Goal: Task Accomplishment & Management: Manage account settings

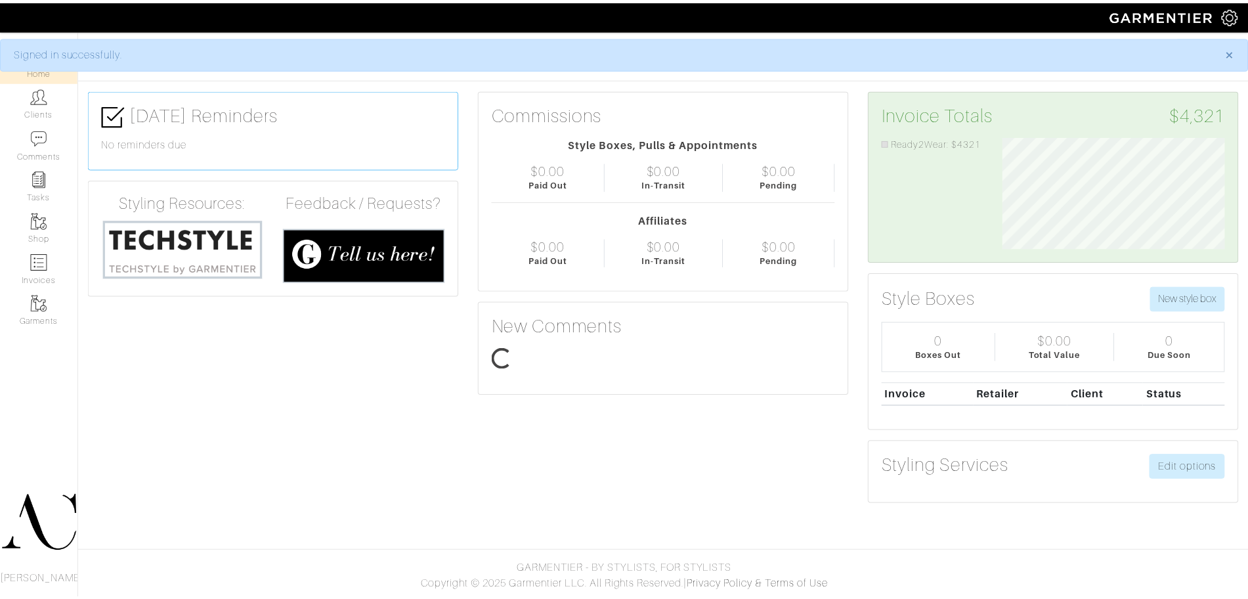
scroll to position [112, 244]
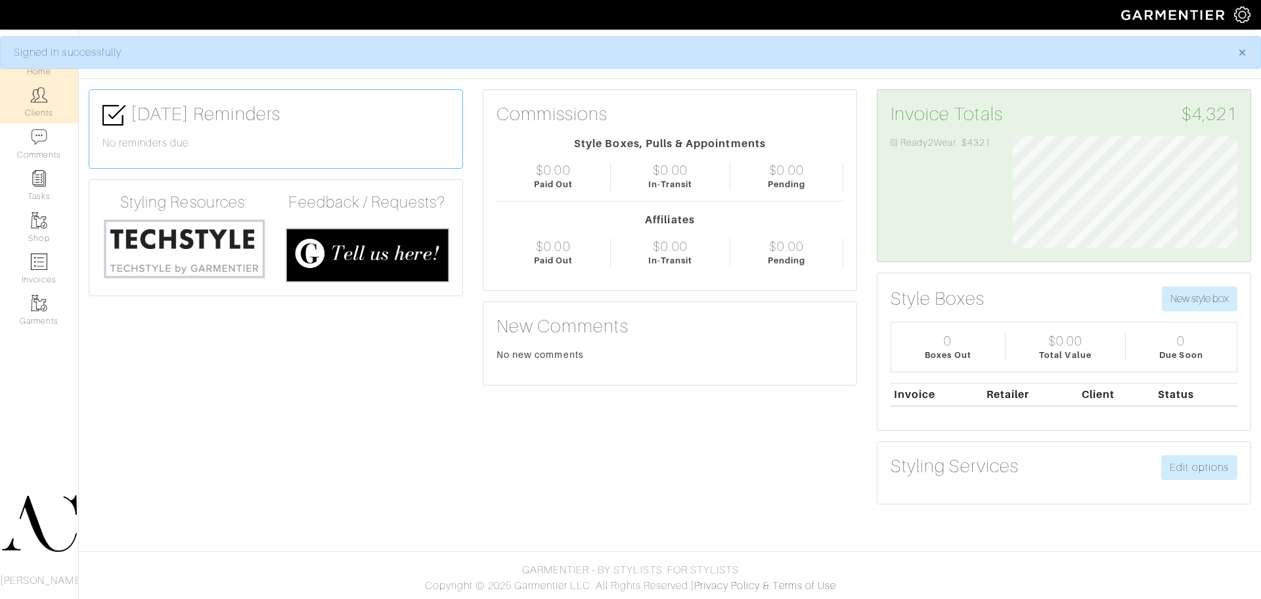
click at [33, 87] on img at bounding box center [39, 95] width 16 height 16
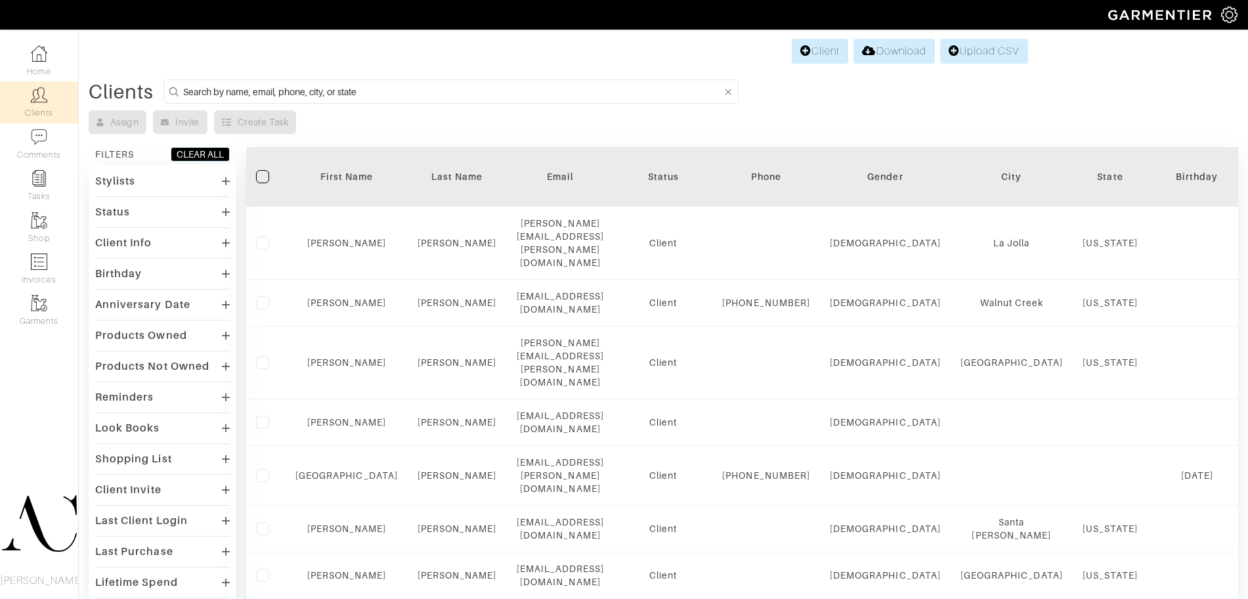
click at [370, 89] on input at bounding box center [452, 91] width 539 height 16
type input "sonia kastner"
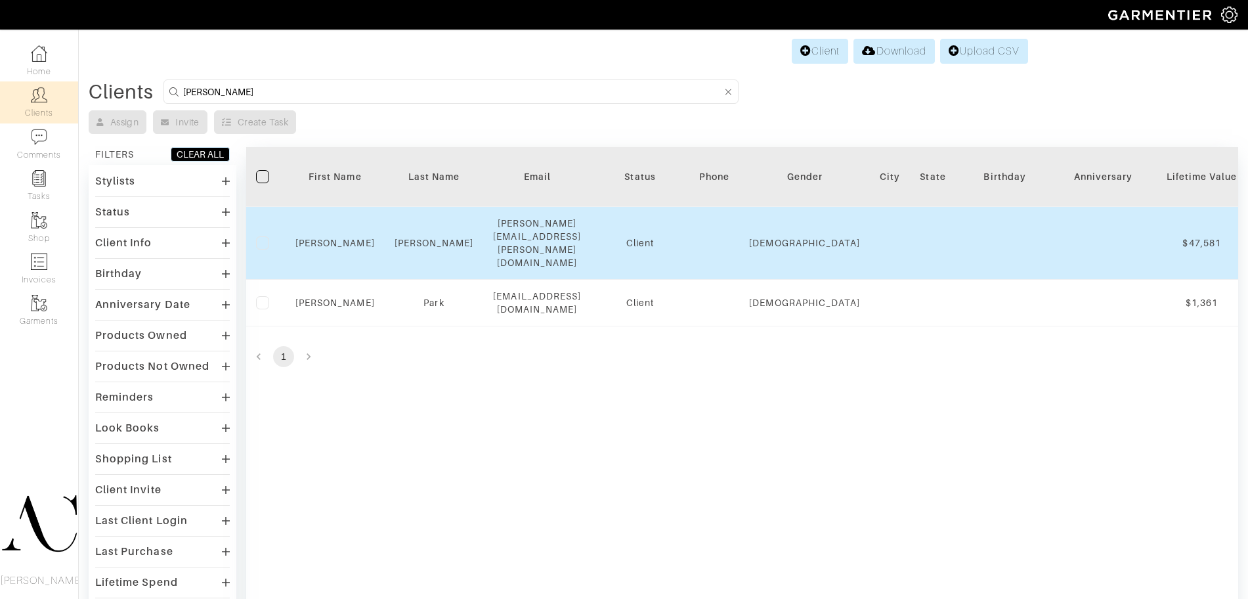
click at [342, 233] on td "Sonia" at bounding box center [335, 243] width 99 height 73
click at [339, 238] on link "Sonia" at bounding box center [334, 243] width 79 height 11
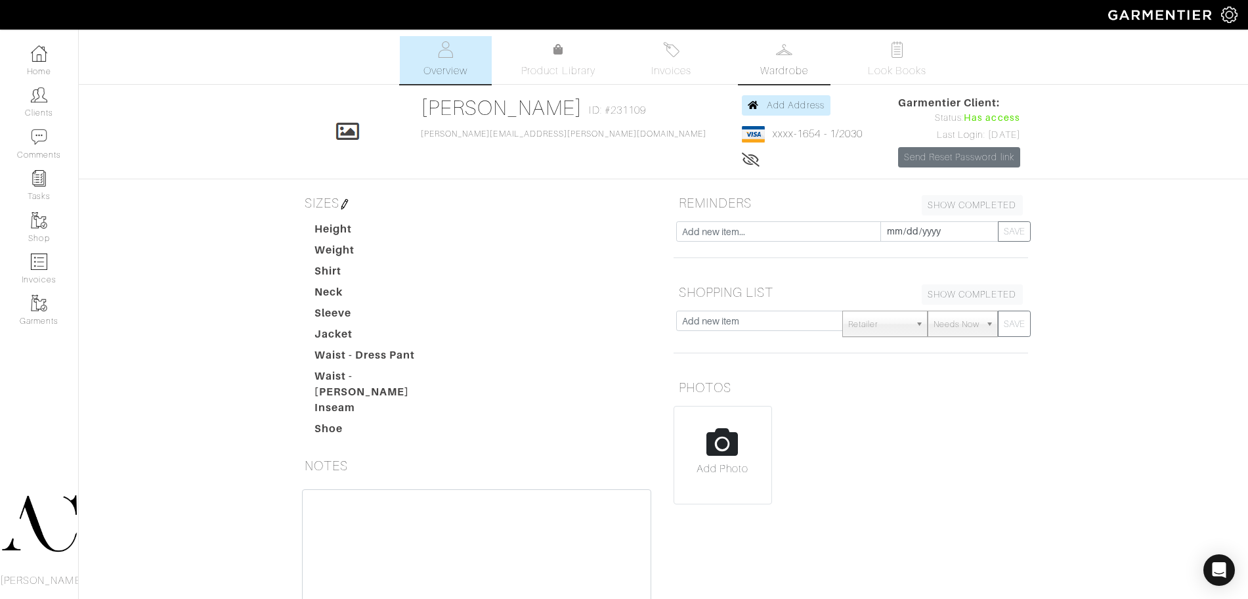
click at [756, 75] on link "Wardrobe" at bounding box center [785, 60] width 92 height 48
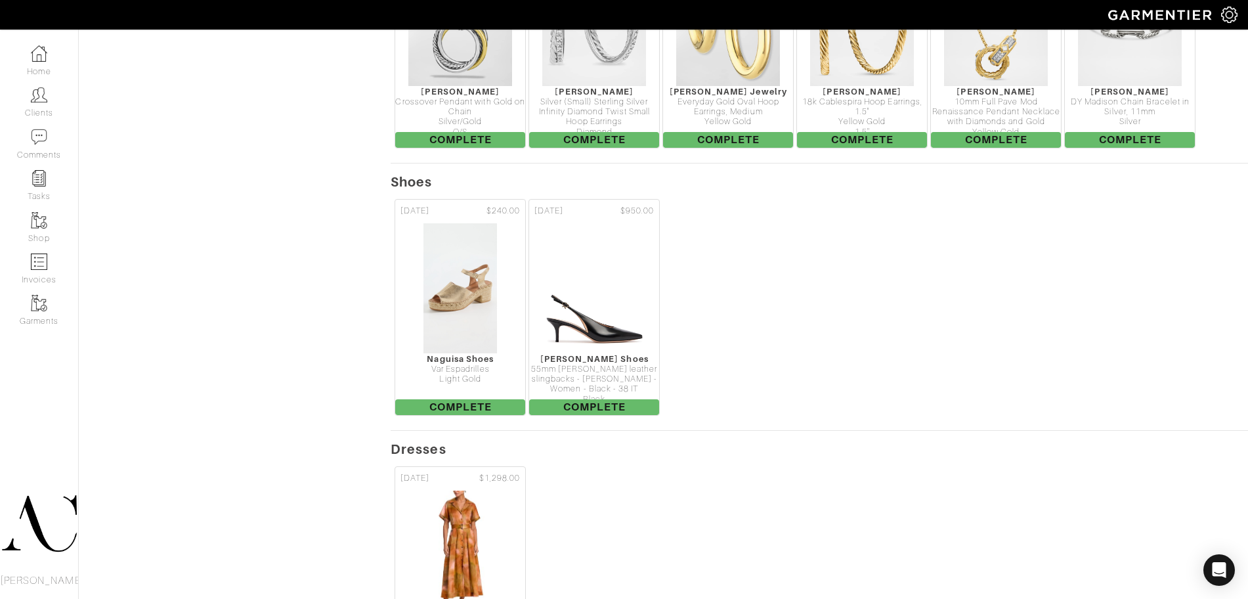
scroll to position [2052, 0]
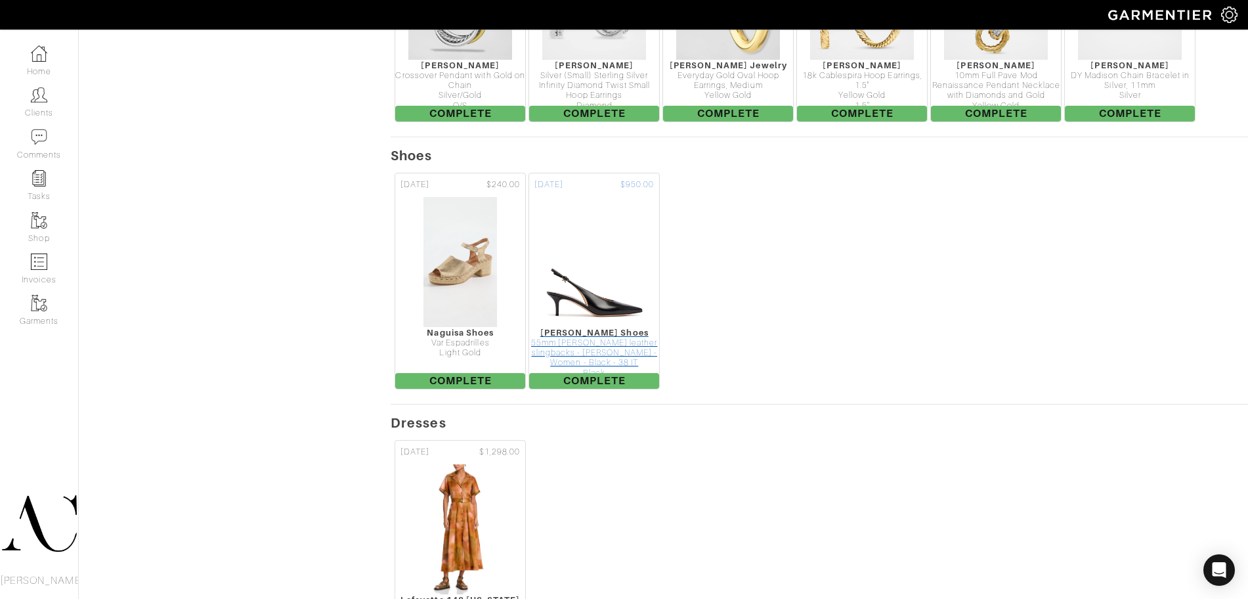
click at [582, 299] on img at bounding box center [594, 261] width 99 height 131
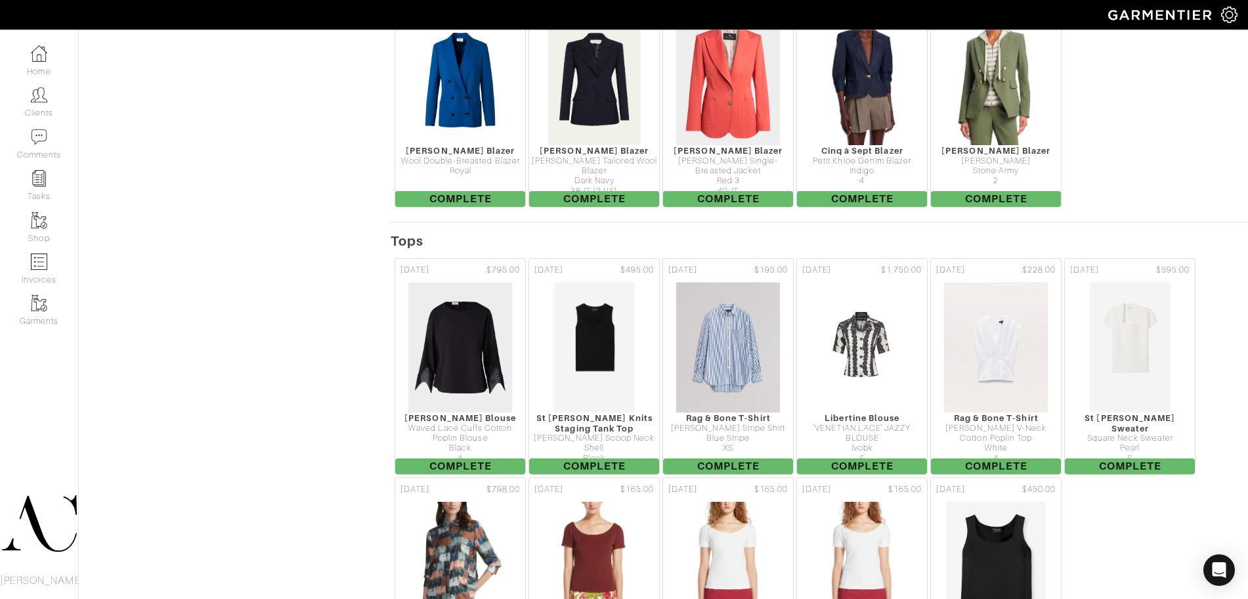
scroll to position [557, 0]
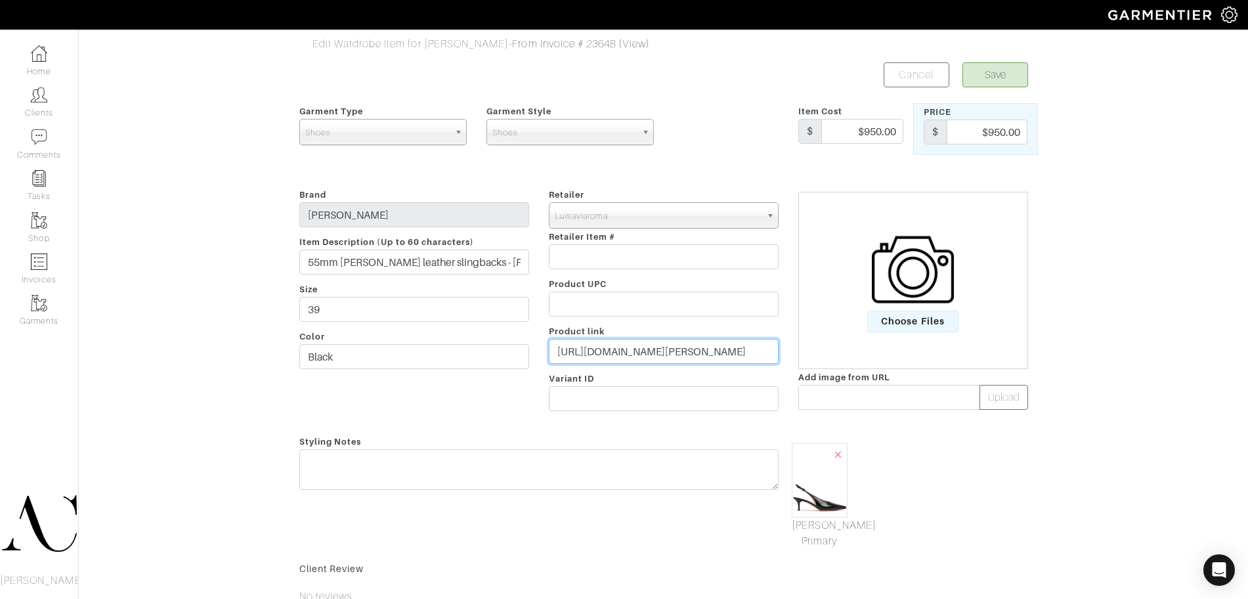
click at [675, 350] on input "[URL][DOMAIN_NAME][PERSON_NAME]" at bounding box center [664, 351] width 230 height 25
click at [676, 350] on input "[URL][DOMAIN_NAME][PERSON_NAME]" at bounding box center [664, 351] width 230 height 25
click at [676, 349] on input "[URL][DOMAIN_NAME][PERSON_NAME]" at bounding box center [664, 351] width 230 height 25
click at [688, 351] on input "https://www.neimanmarcus.com/p/prod273390066" at bounding box center [664, 351] width 230 height 25
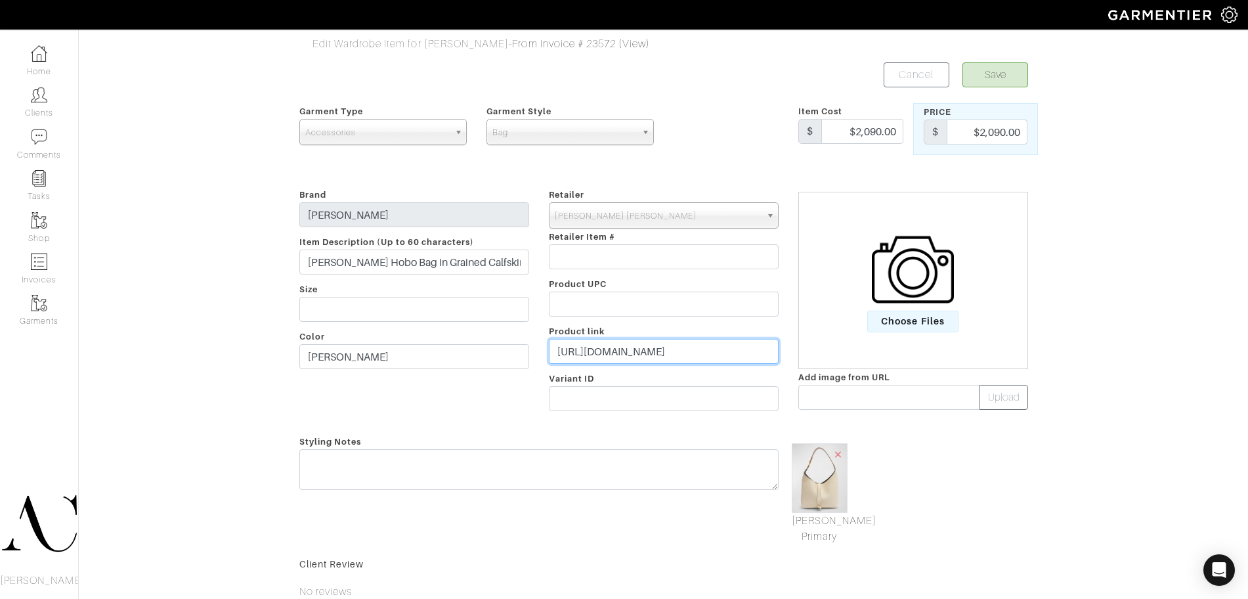
click at [688, 351] on input "https://www.neimanmarcus.com/p/prod273390066" at bounding box center [664, 351] width 230 height 25
click at [689, 351] on input "https://www.neimanmarcus.com/p/prod273390066" at bounding box center [664, 351] width 230 height 25
click at [690, 351] on input "https://www.neimanmarcus.com/p/prod273390066" at bounding box center [664, 351] width 230 height 25
